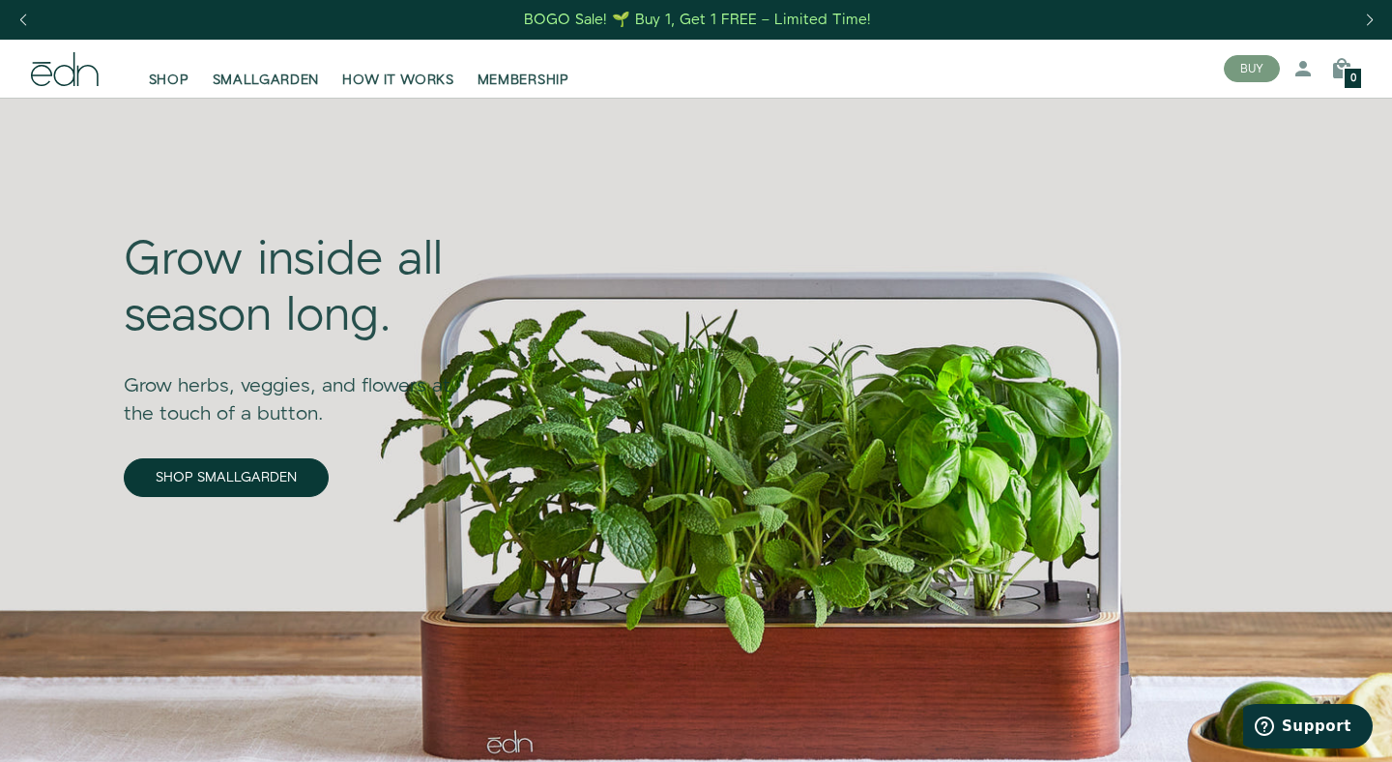
click at [759, 502] on div "Grow inside all season long. Grow herbs, veggies, and flowers at the touch of a…" at bounding box center [688, 429] width 1160 height 663
click at [174, 72] on span "SHOP" at bounding box center [169, 80] width 41 height 19
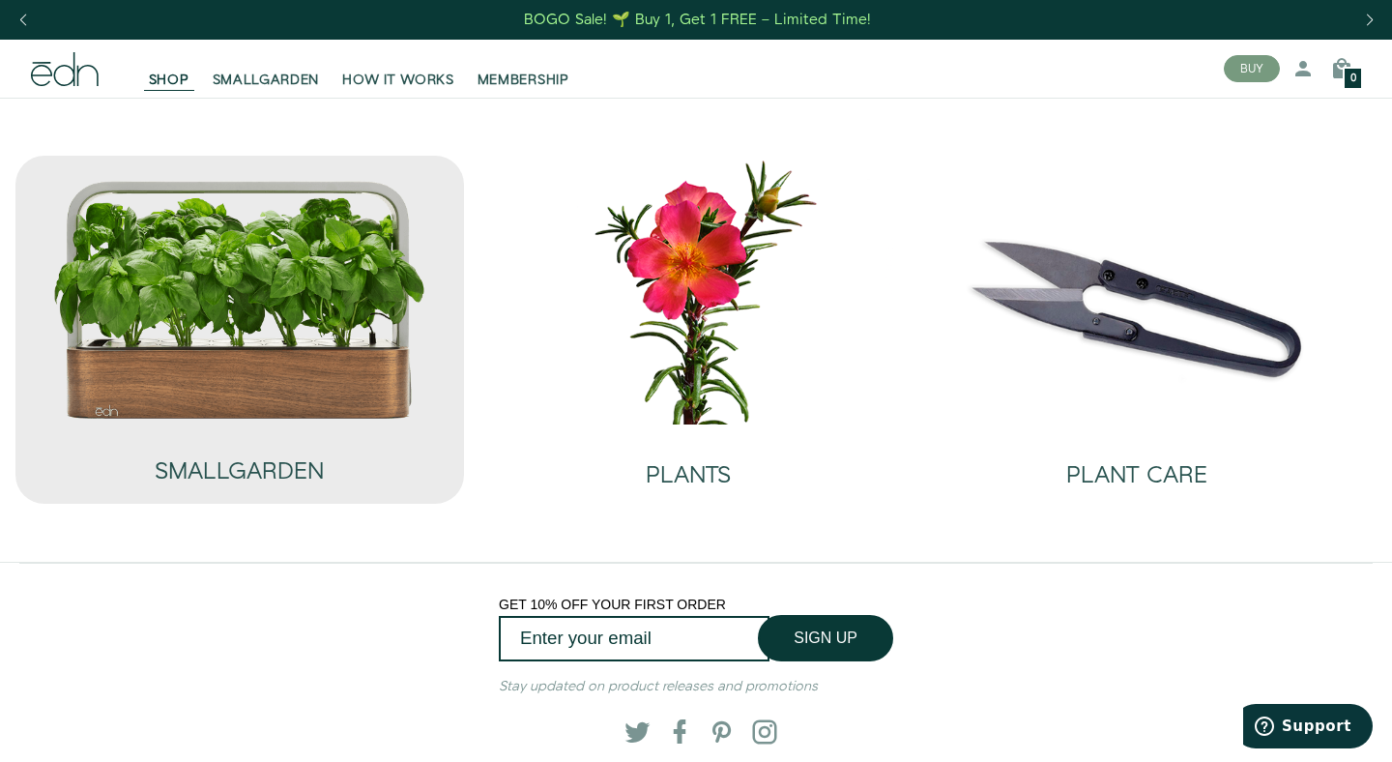
click at [302, 356] on img at bounding box center [240, 299] width 376 height 241
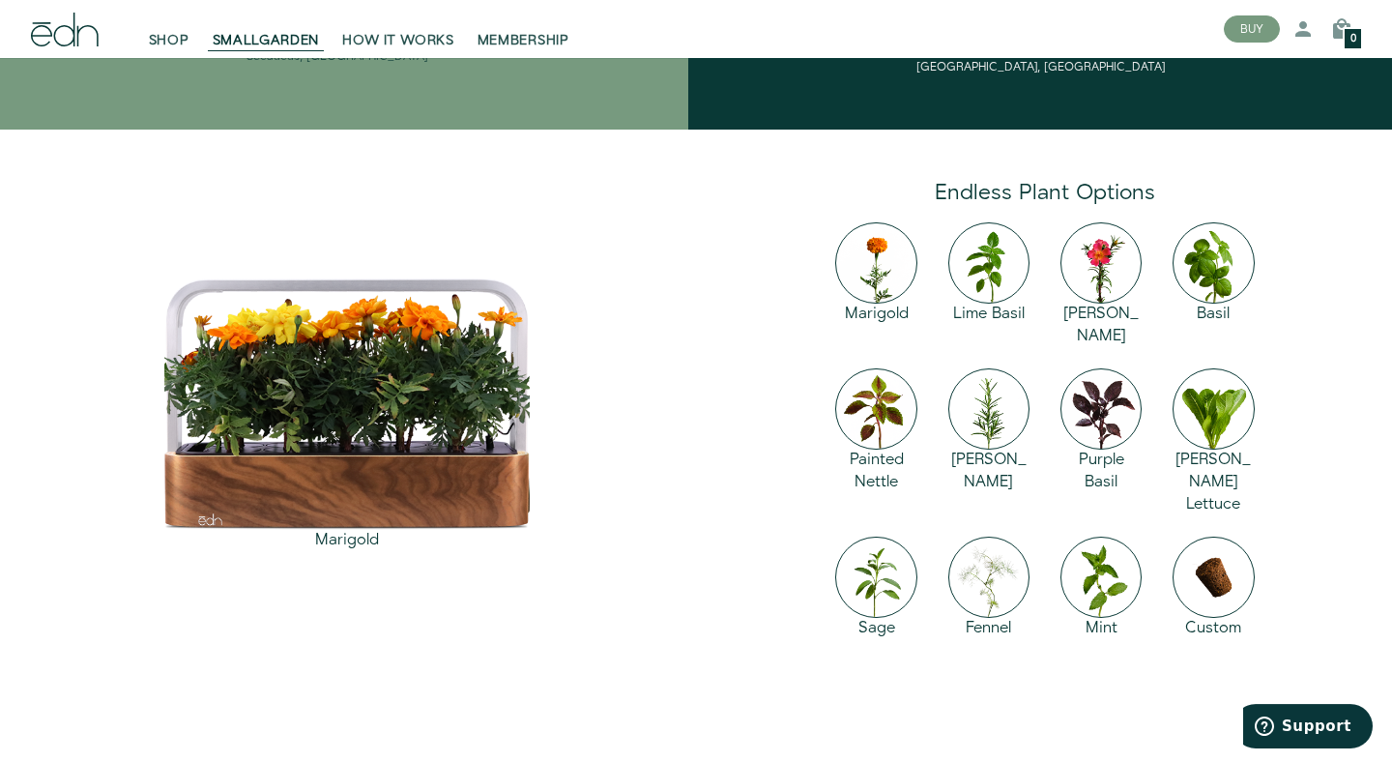
scroll to position [2583, 0]
